Goal: Information Seeking & Learning: Learn about a topic

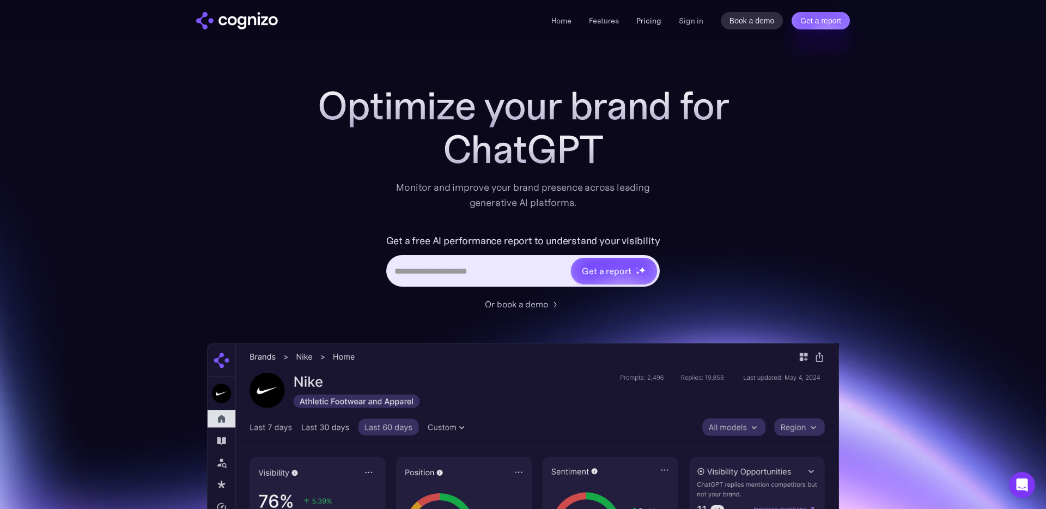
click at [651, 25] on link "Pricing" at bounding box center [648, 21] width 25 height 10
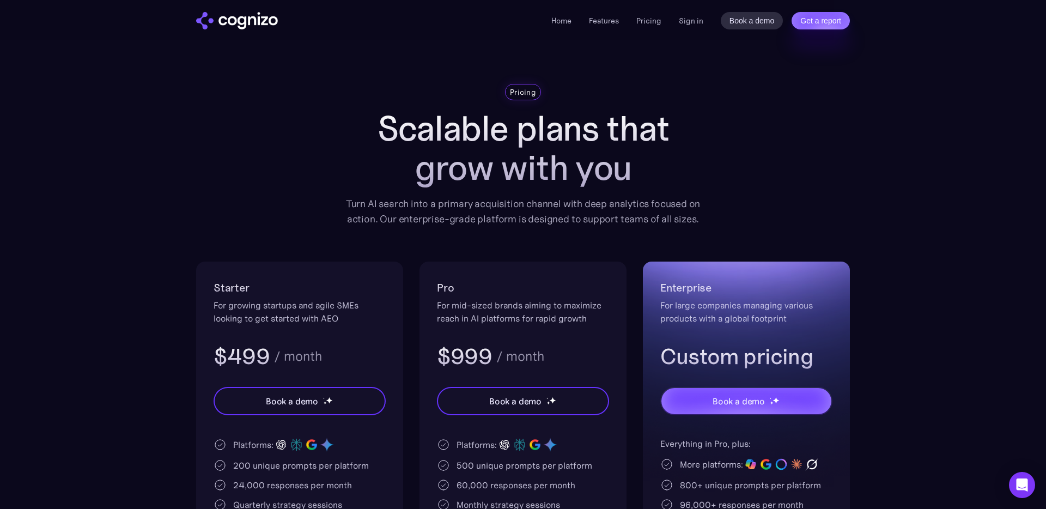
scroll to position [80, 0]
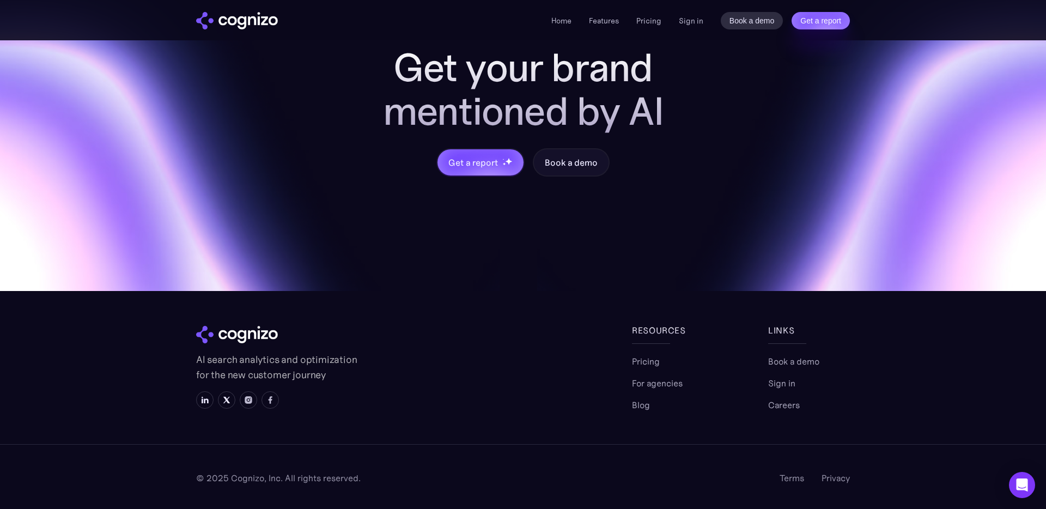
scroll to position [4289, 0]
click at [97, 368] on section "Get your brand mentioned by AI Get a report Book a demo AI search analytics and…" at bounding box center [523, 200] width 1046 height 617
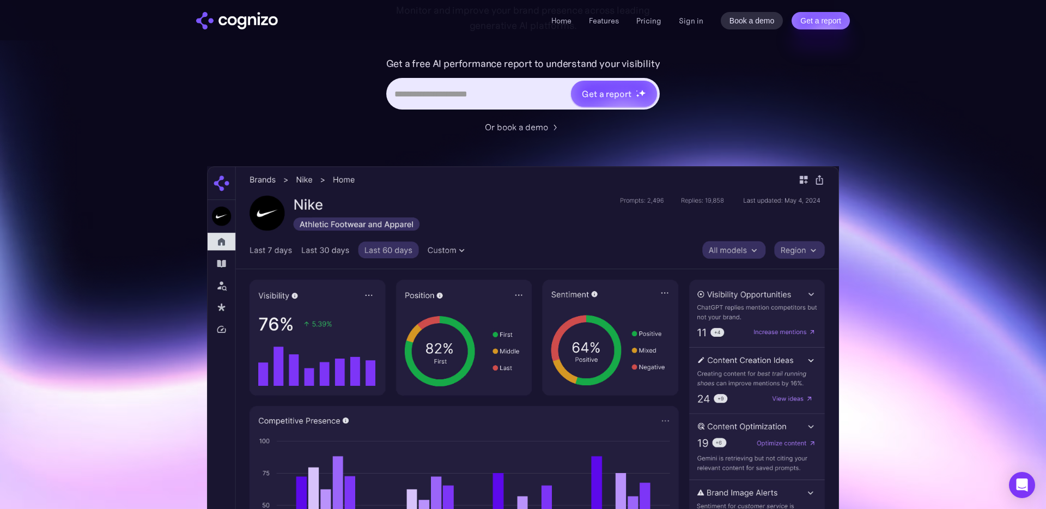
scroll to position [0, 0]
